Goal: Find contact information: Find contact information

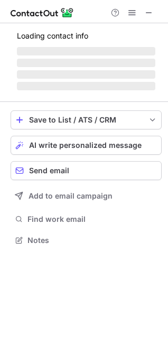
scroll to position [239, 168]
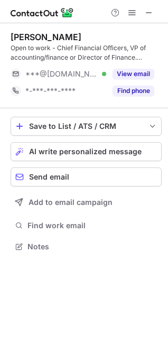
click at [144, 64] on div "Christine C. Open to work - Chief Financial Officers, VP of accounting/finance …" at bounding box center [86, 66] width 151 height 68
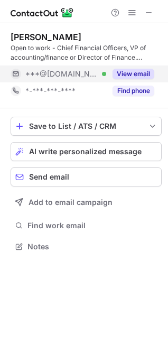
click at [144, 72] on button "View email" at bounding box center [134, 74] width 42 height 11
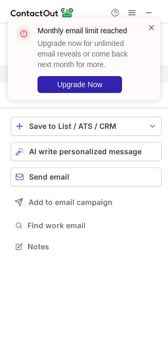
click at [152, 23] on span at bounding box center [151, 27] width 8 height 11
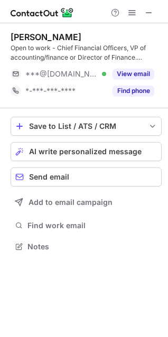
scroll to position [239, 168]
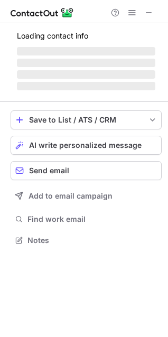
scroll to position [264, 168]
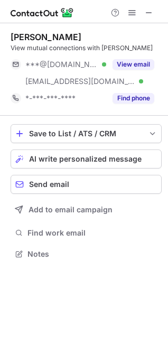
scroll to position [247, 168]
